Goal: Communication & Community: Participate in discussion

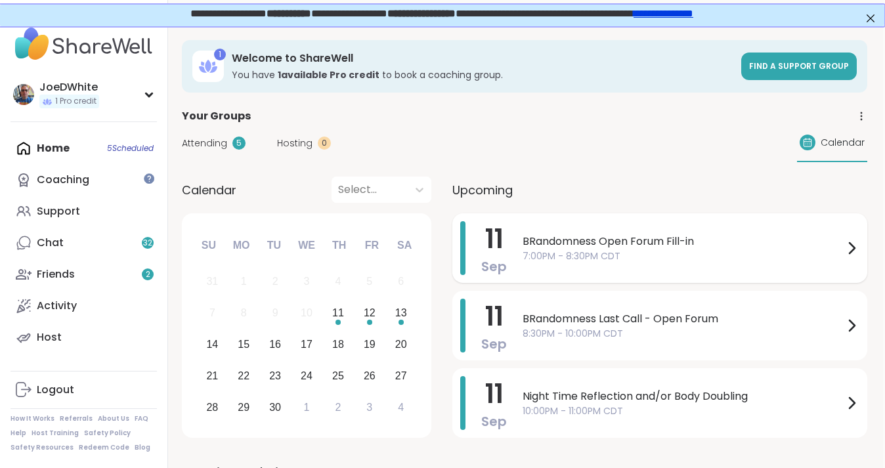
scroll to position [0, 2]
click at [575, 247] on span "BRandomness Open Forum Fill-in" at bounding box center [682, 242] width 321 height 16
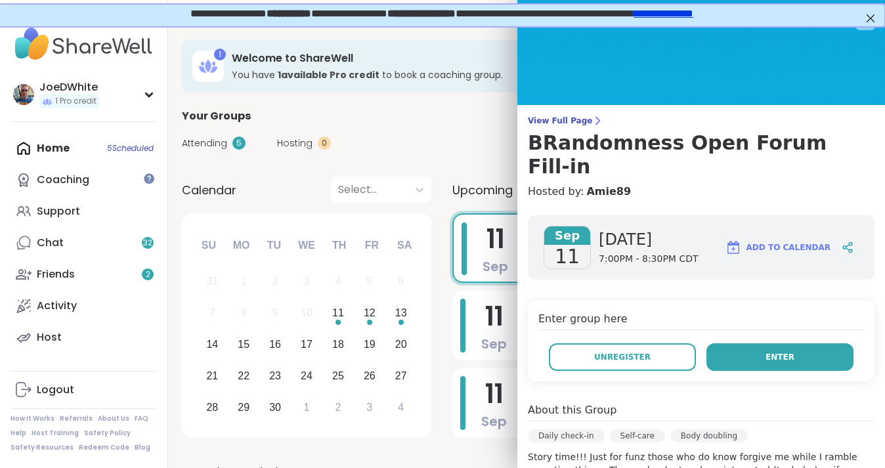
click at [776, 343] on button "Enter" at bounding box center [779, 357] width 147 height 28
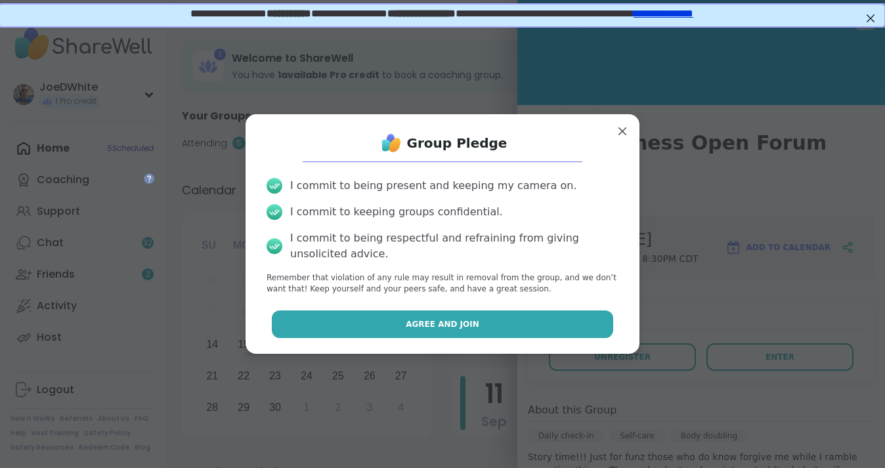
click at [513, 318] on button "Agree and Join" at bounding box center [443, 324] width 342 height 28
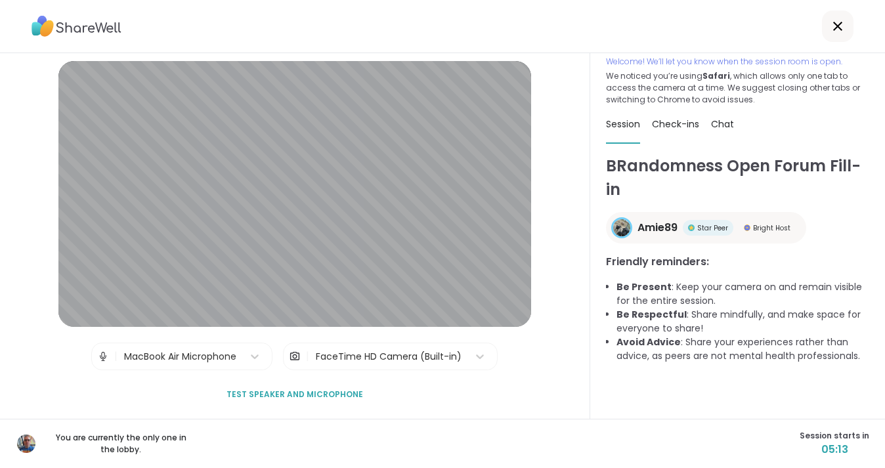
scroll to position [5, 0]
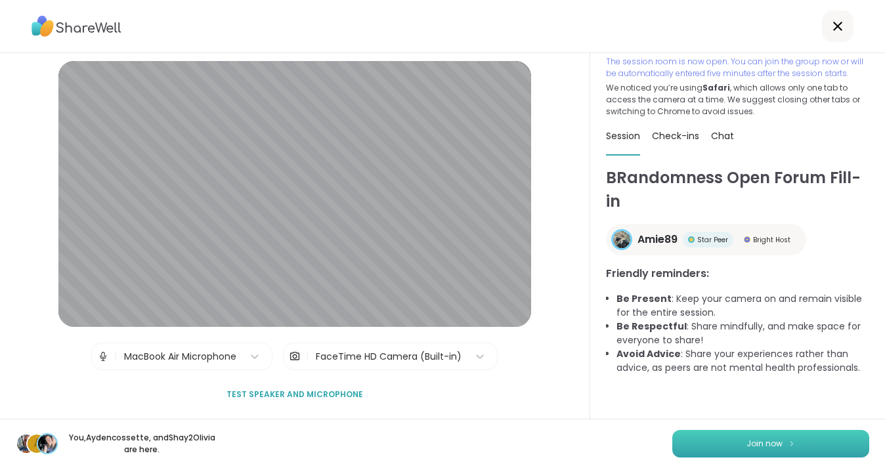
click at [736, 444] on button "Join now" at bounding box center [770, 444] width 197 height 28
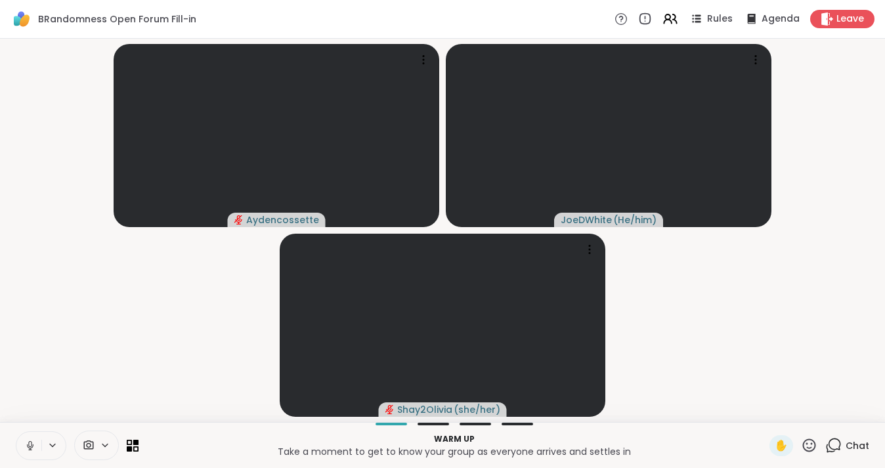
click at [28, 443] on icon at bounding box center [30, 446] width 12 height 12
click at [28, 445] on icon at bounding box center [30, 446] width 12 height 12
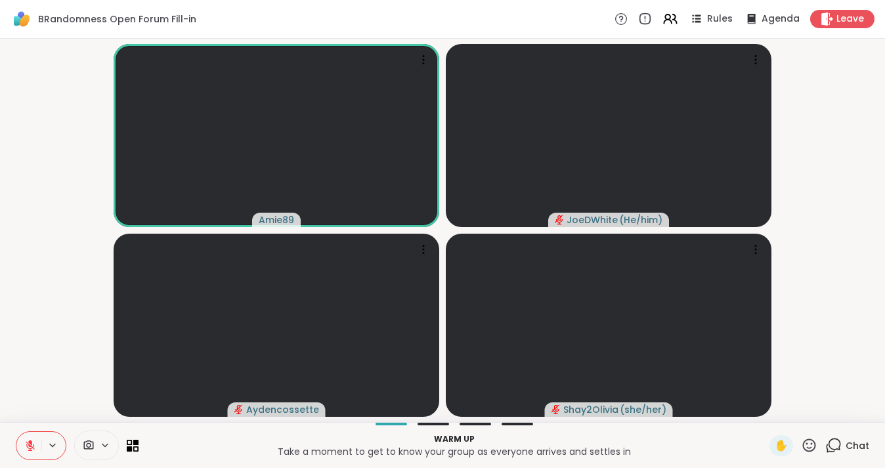
click at [33, 446] on icon at bounding box center [30, 445] width 9 height 9
click at [30, 440] on icon at bounding box center [30, 446] width 12 height 12
click at [31, 442] on icon at bounding box center [30, 442] width 4 height 5
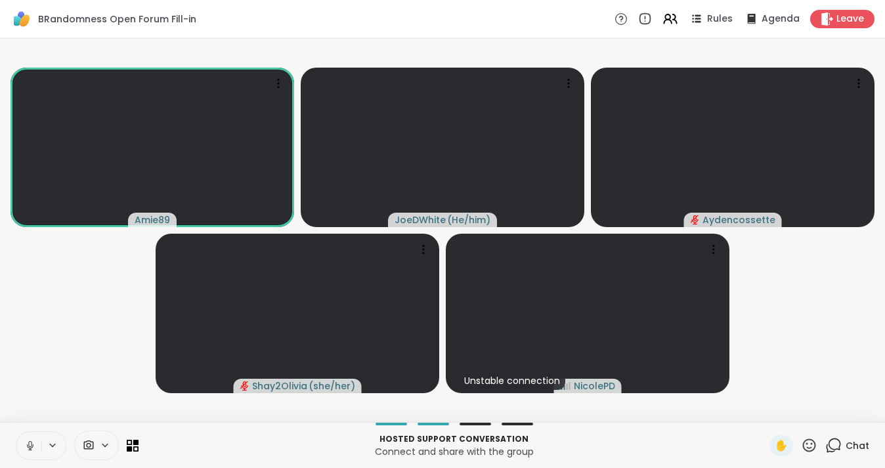
click at [28, 435] on button at bounding box center [28, 446] width 25 height 28
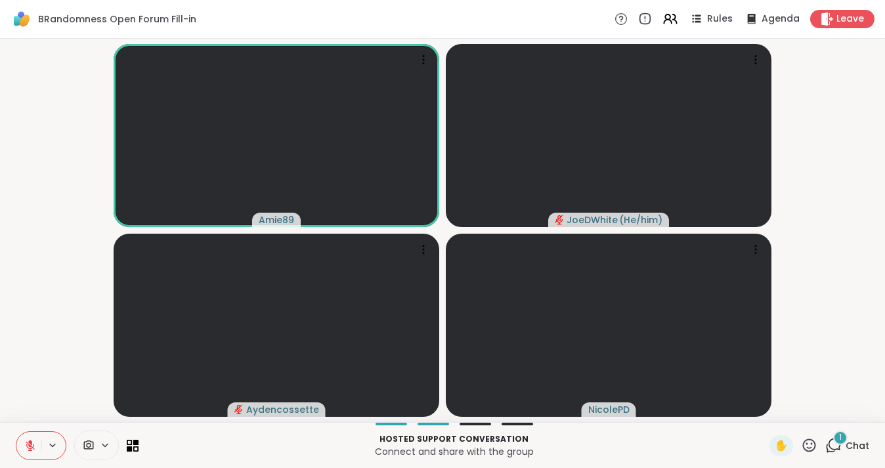
click at [849, 442] on span "Chat" at bounding box center [857, 445] width 24 height 13
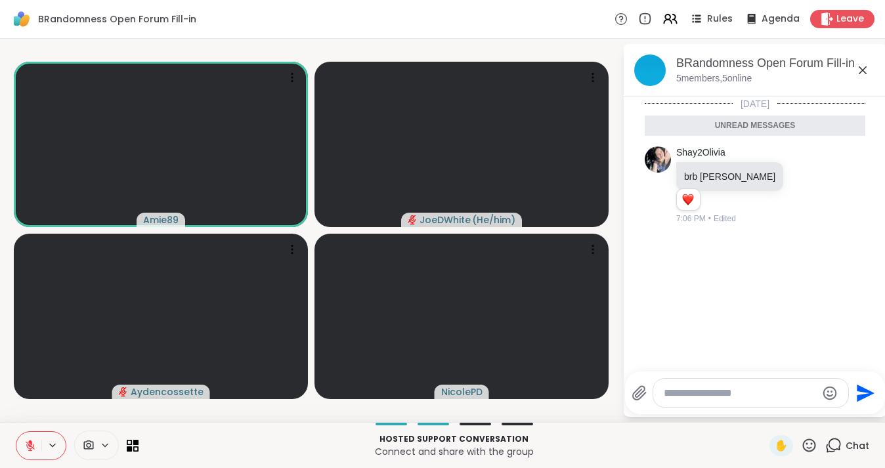
click at [864, 66] on icon at bounding box center [862, 70] width 16 height 16
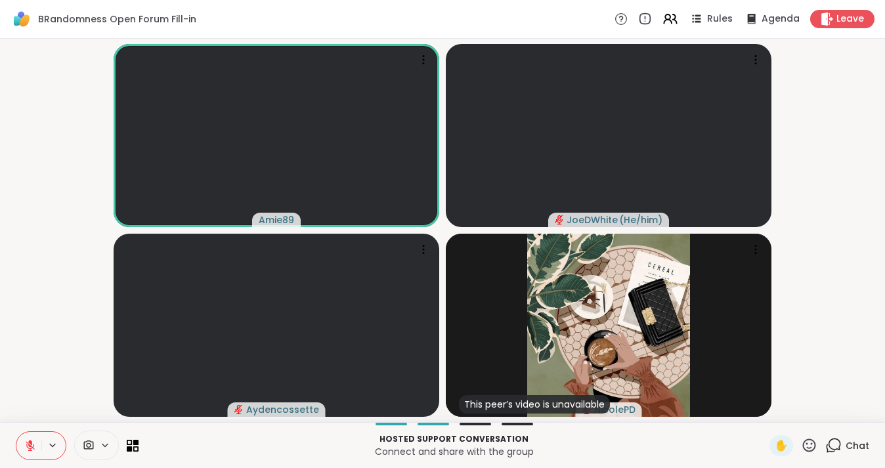
click at [26, 437] on button at bounding box center [28, 446] width 25 height 28
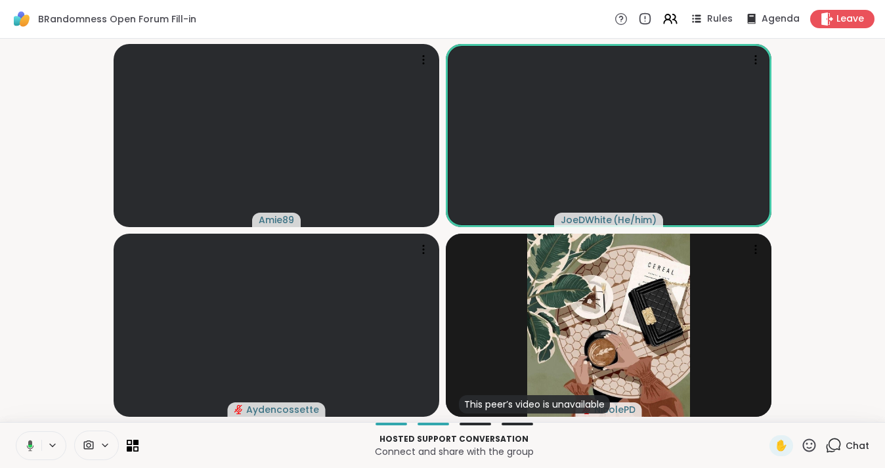
click at [31, 441] on icon at bounding box center [30, 445] width 7 height 11
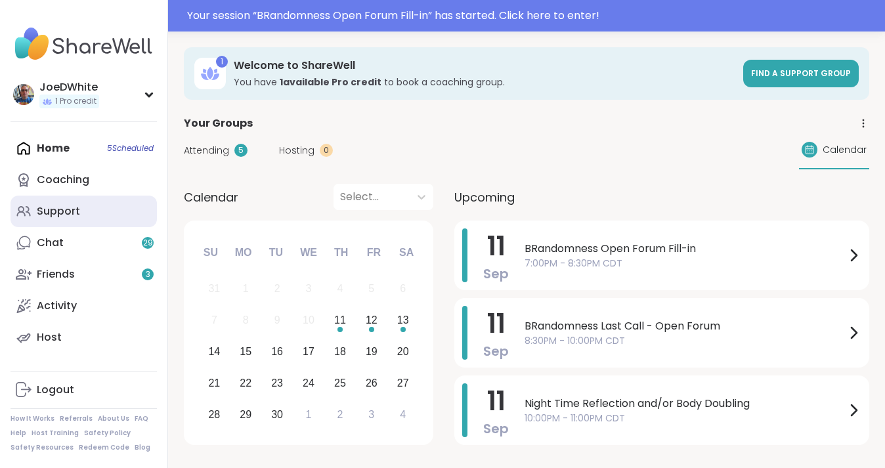
click at [54, 213] on div "Support" at bounding box center [58, 211] width 43 height 14
click at [54, 212] on div "Support" at bounding box center [58, 211] width 43 height 14
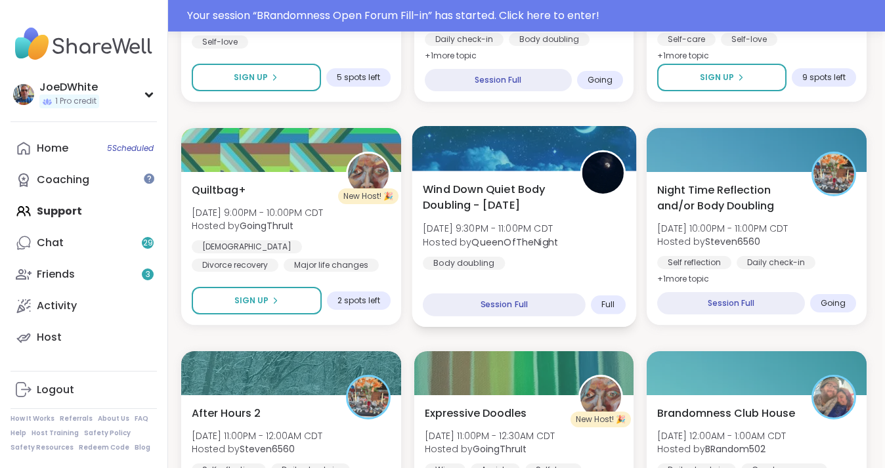
scroll to position [831, 3]
